Goal: Information Seeking & Learning: Learn about a topic

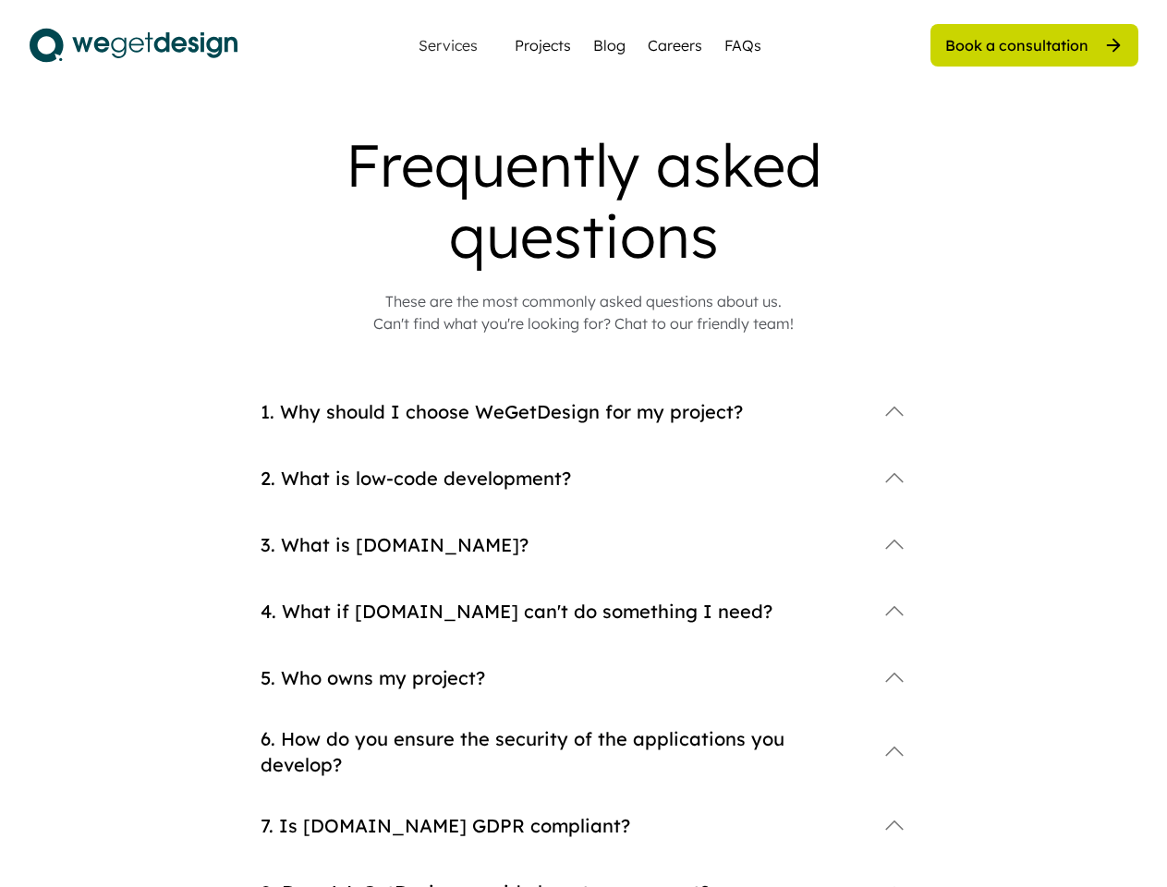
click at [583, 443] on div "1. Why should I choose WeGetDesign for my project?" at bounding box center [583, 426] width 647 height 67
click at [584, 508] on div "2. What is low-code development?" at bounding box center [583, 493] width 647 height 67
click at [584, 232] on div "Frequently asked questions" at bounding box center [583, 200] width 739 height 142
click at [584, 200] on div "Frequently asked questions" at bounding box center [583, 200] width 739 height 142
click at [584, 312] on div "These are the most commonly asked questions about us. Can't find what you're lo…" at bounding box center [583, 312] width 420 height 44
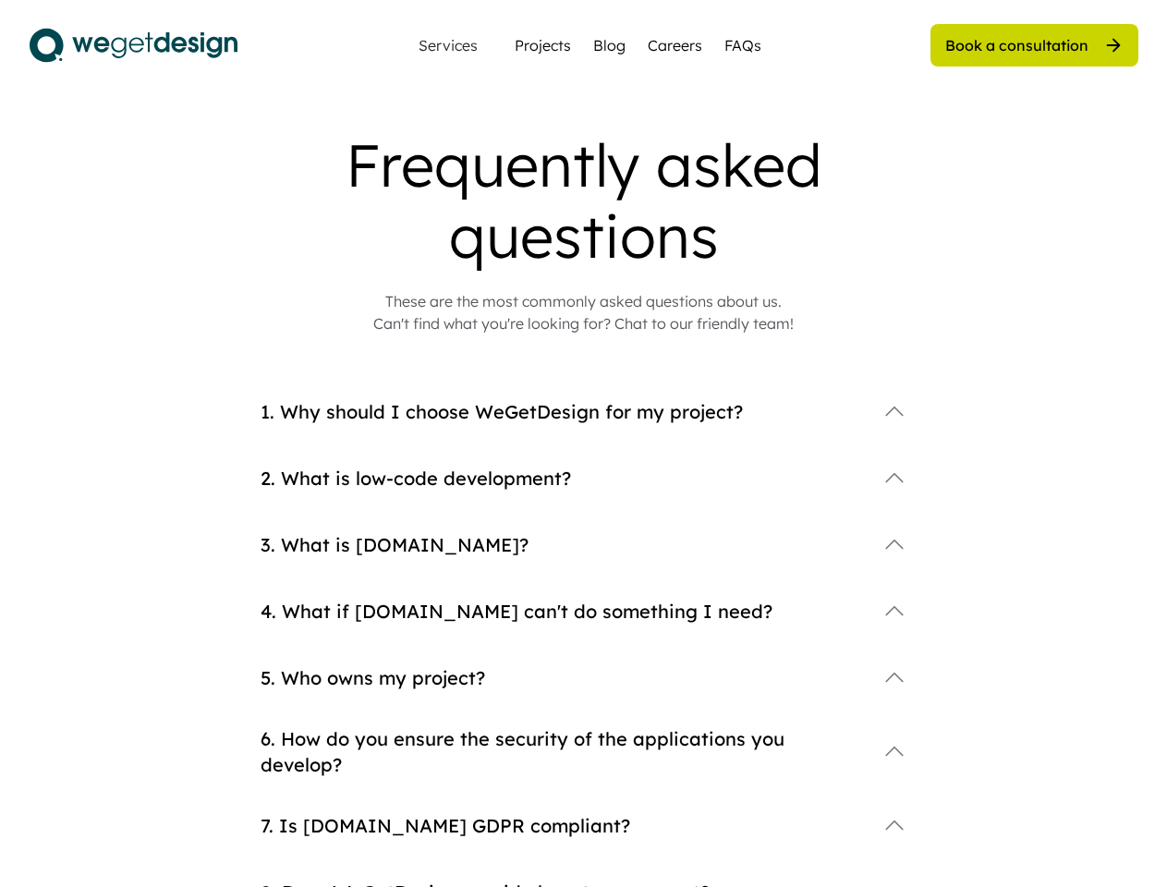
click at [584, 640] on div "4. What if [DOMAIN_NAME] can't do something I need?" at bounding box center [583, 626] width 647 height 67
click at [584, 427] on div "1. Why should I choose WeGetDesign for my project?" at bounding box center [583, 411] width 647 height 37
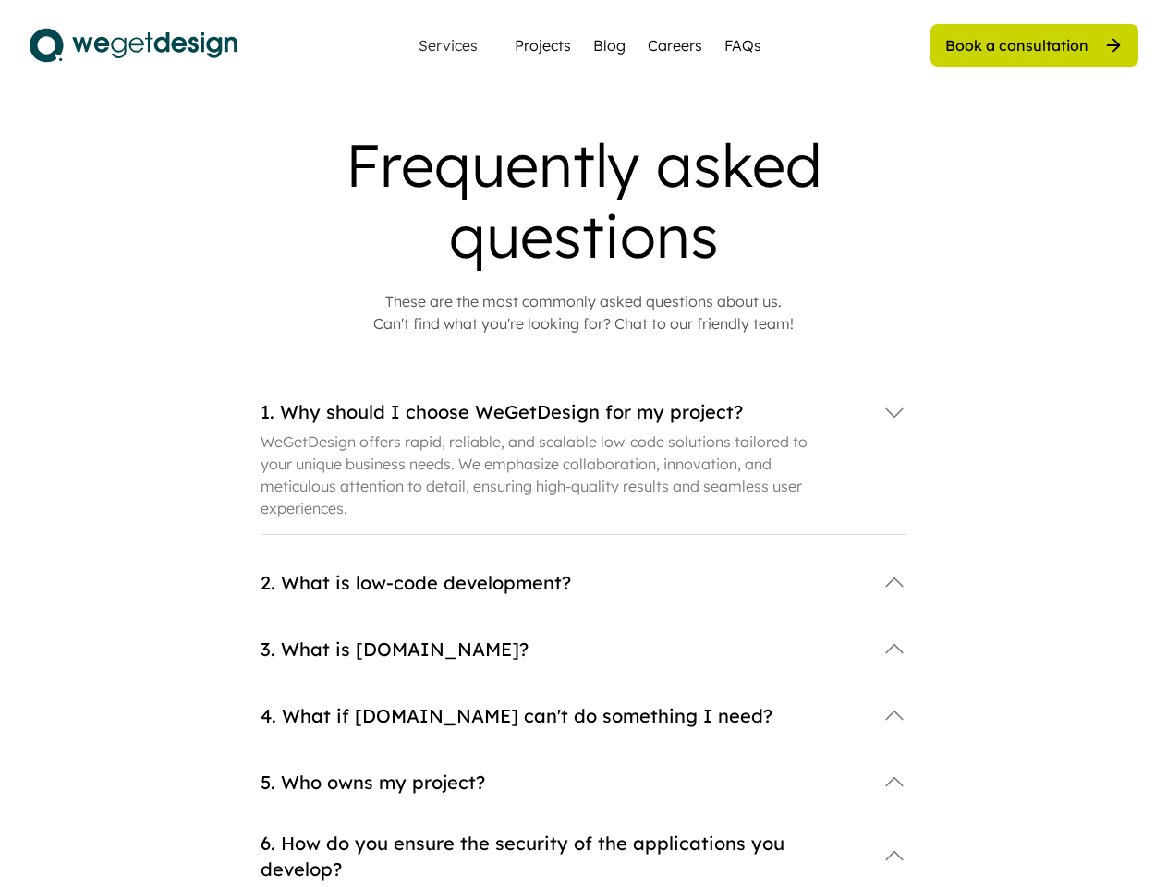
click at [584, 412] on div "1. Why should I choose WeGetDesign for my project?" at bounding box center [561, 412] width 603 height 26
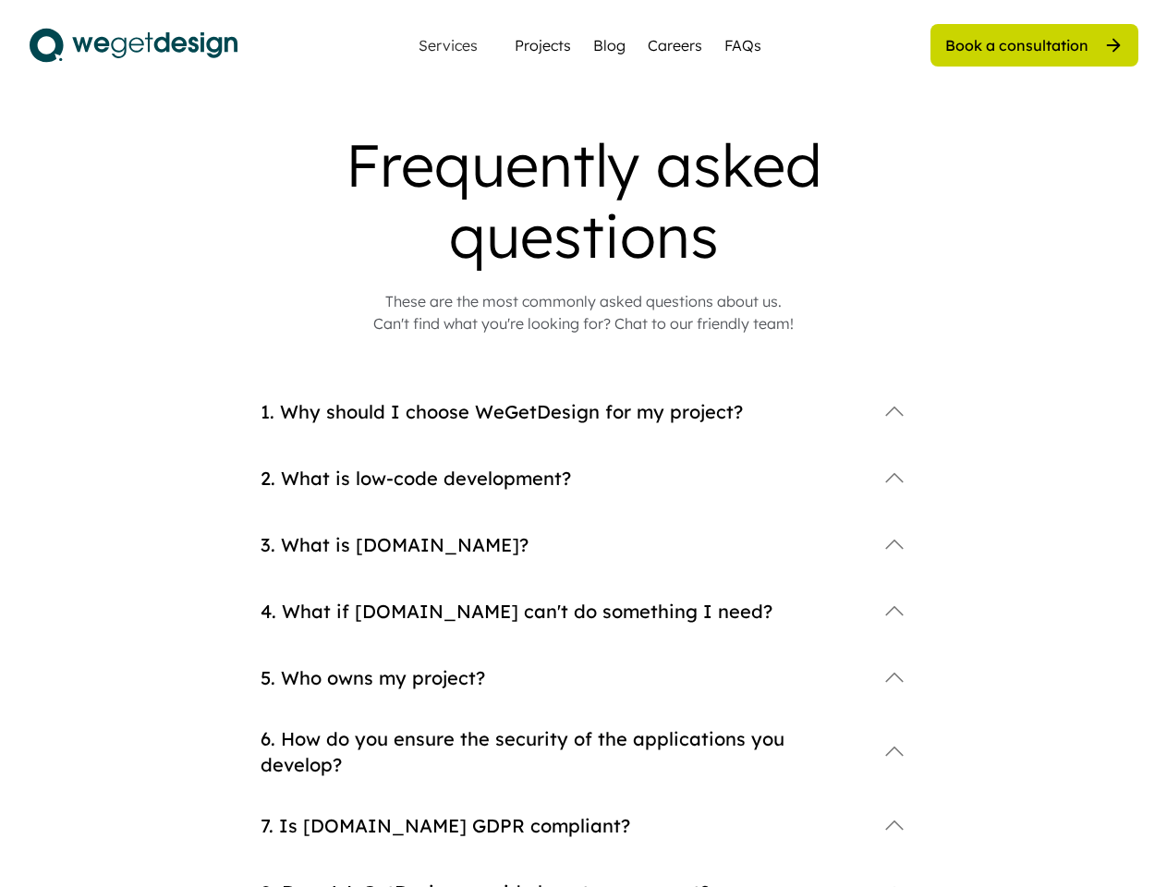
click at [584, 412] on div "1. Why should I choose WeGetDesign for my project?" at bounding box center [561, 412] width 603 height 26
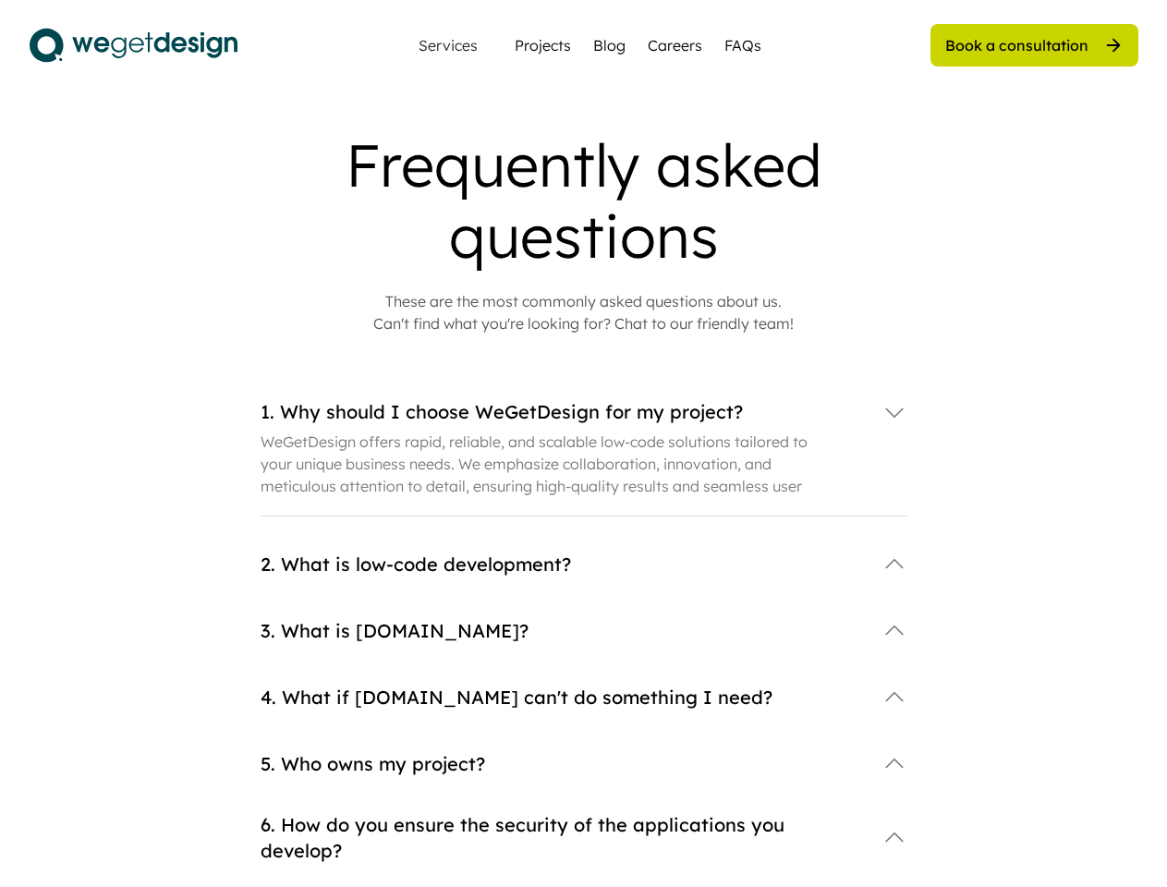
click at [562, 412] on div "1. Why should I choose WeGetDesign for my project?" at bounding box center [561, 412] width 603 height 26
